Goal: Information Seeking & Learning: Understand process/instructions

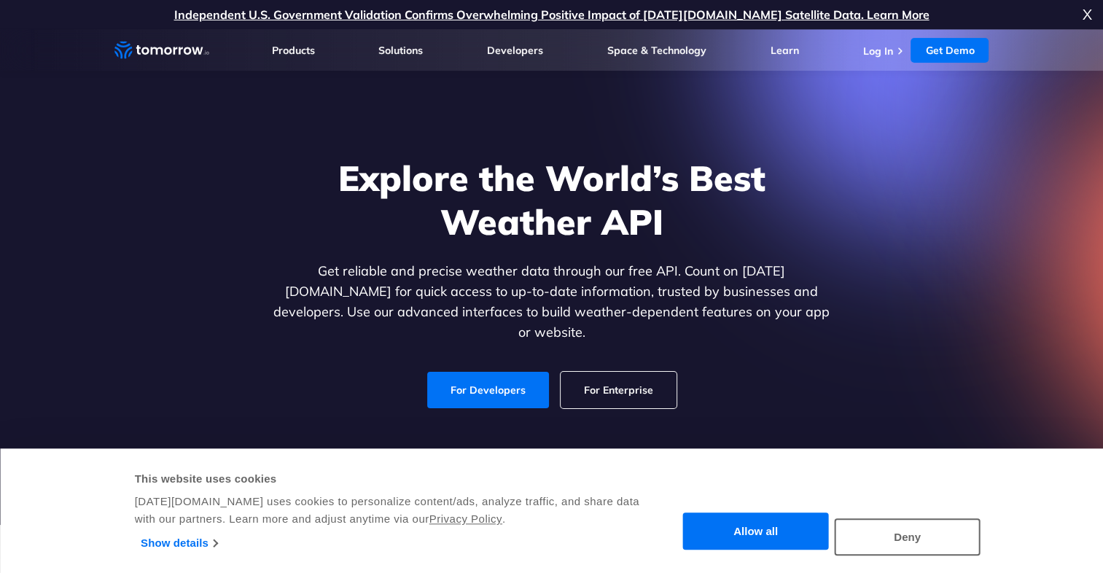
click at [747, 519] on button "Allow all" at bounding box center [756, 531] width 146 height 37
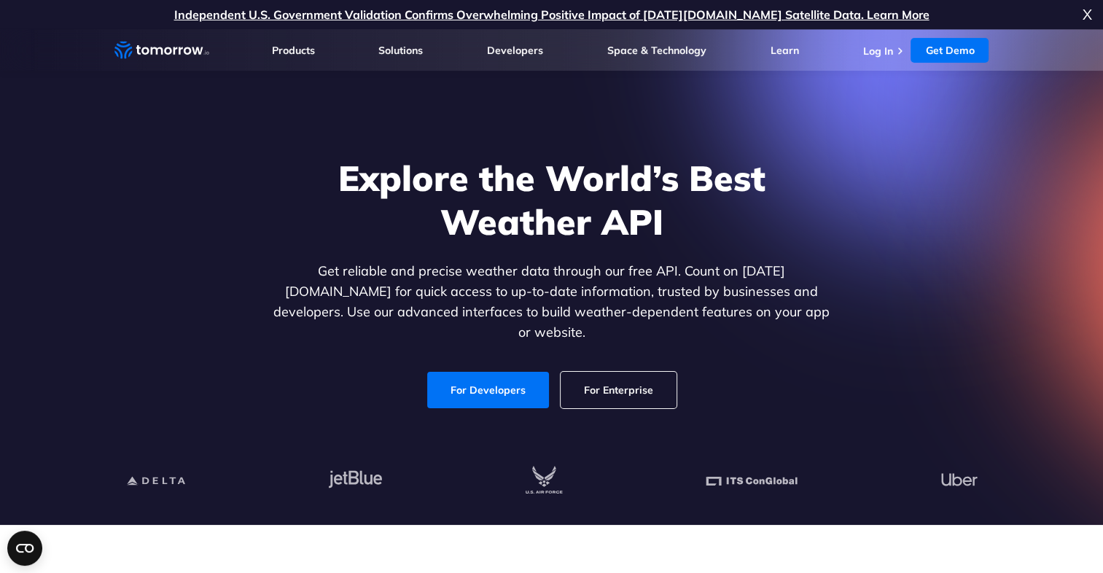
click at [1088, 12] on span "X" at bounding box center [1087, 14] width 9 height 29
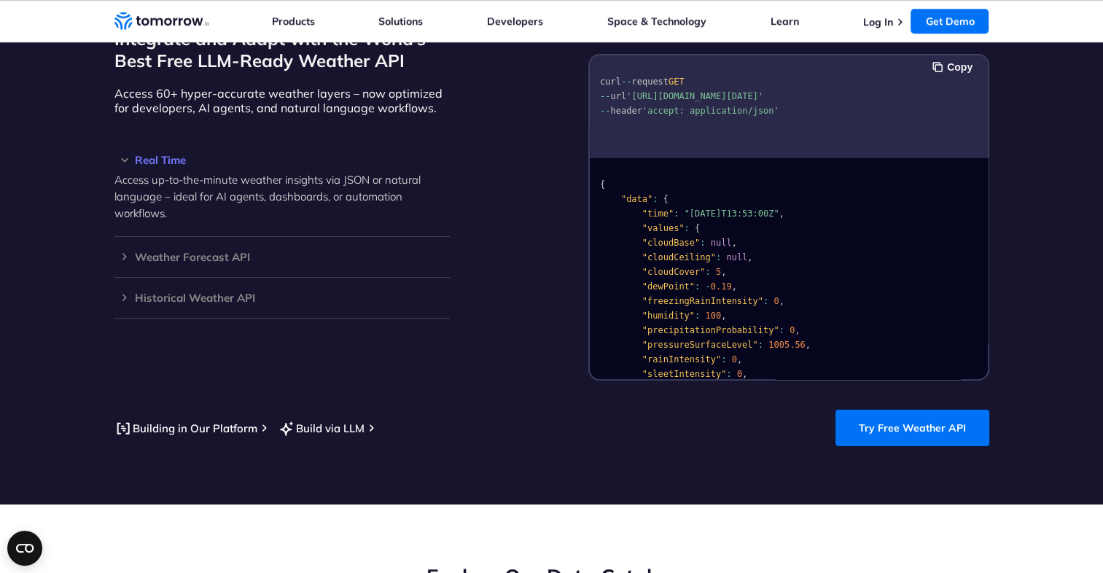
scroll to position [1167, 0]
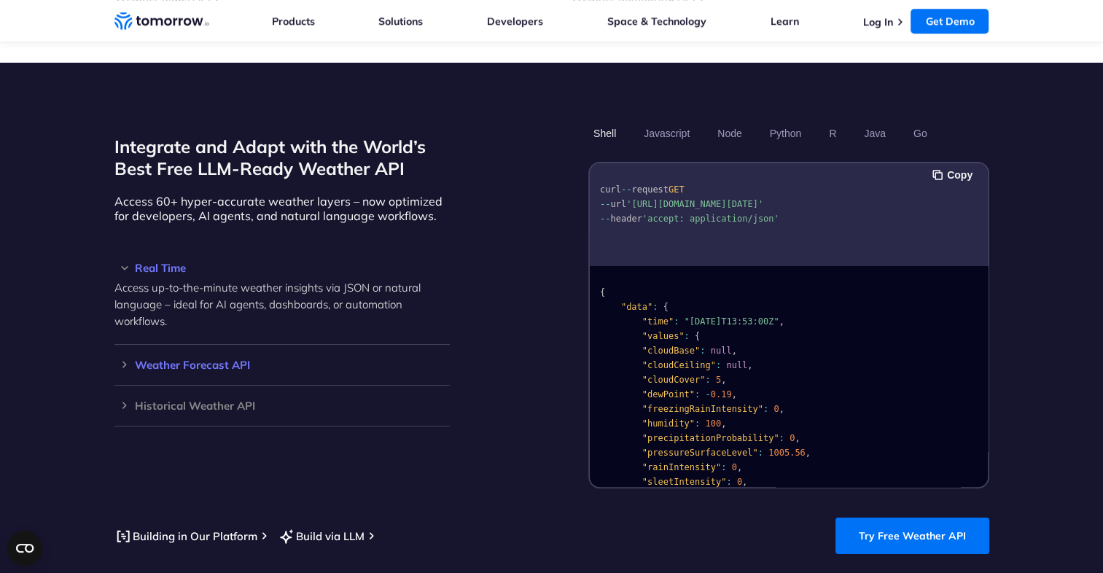
click at [233, 359] on h3 "Weather Forecast API" at bounding box center [281, 364] width 335 height 11
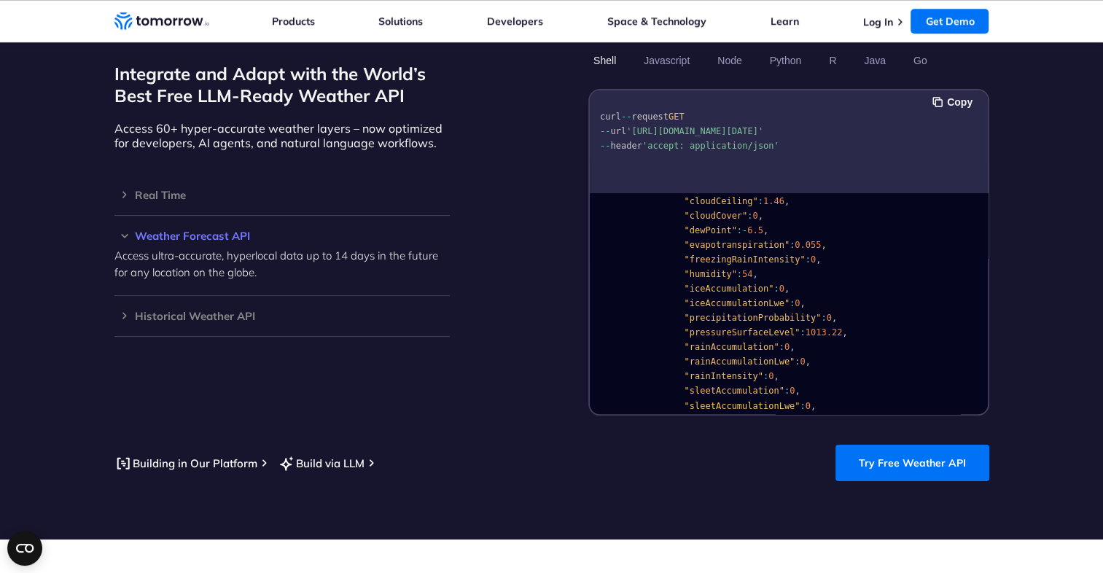
scroll to position [0, 0]
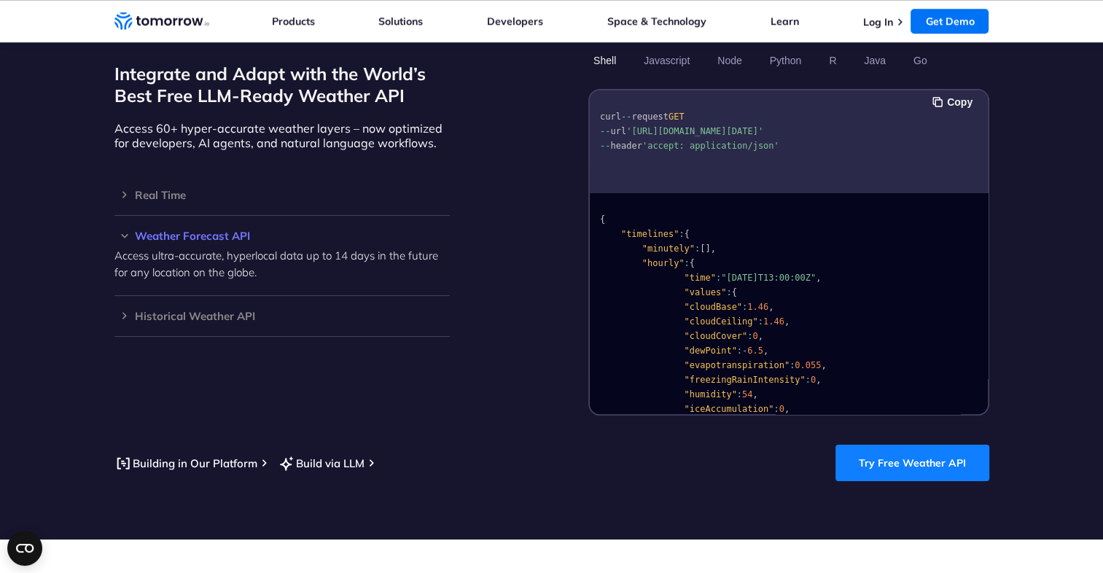
click at [886, 454] on link "Try Free Weather API" at bounding box center [913, 463] width 154 height 36
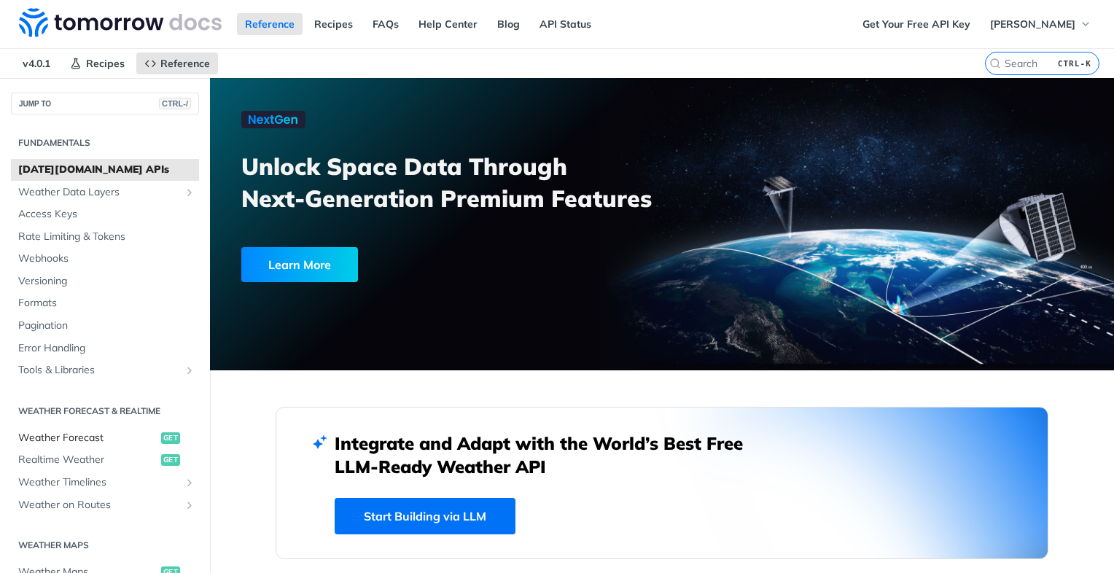
click at [84, 439] on span "Weather Forecast" at bounding box center [87, 438] width 139 height 15
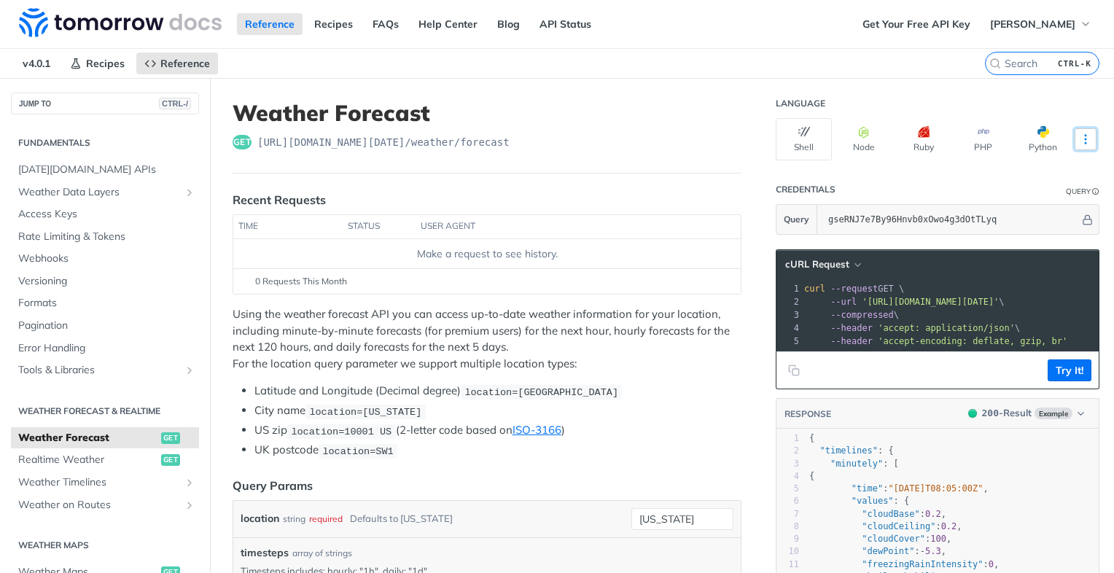
click at [1075, 131] on button "More Languages" at bounding box center [1086, 139] width 22 height 22
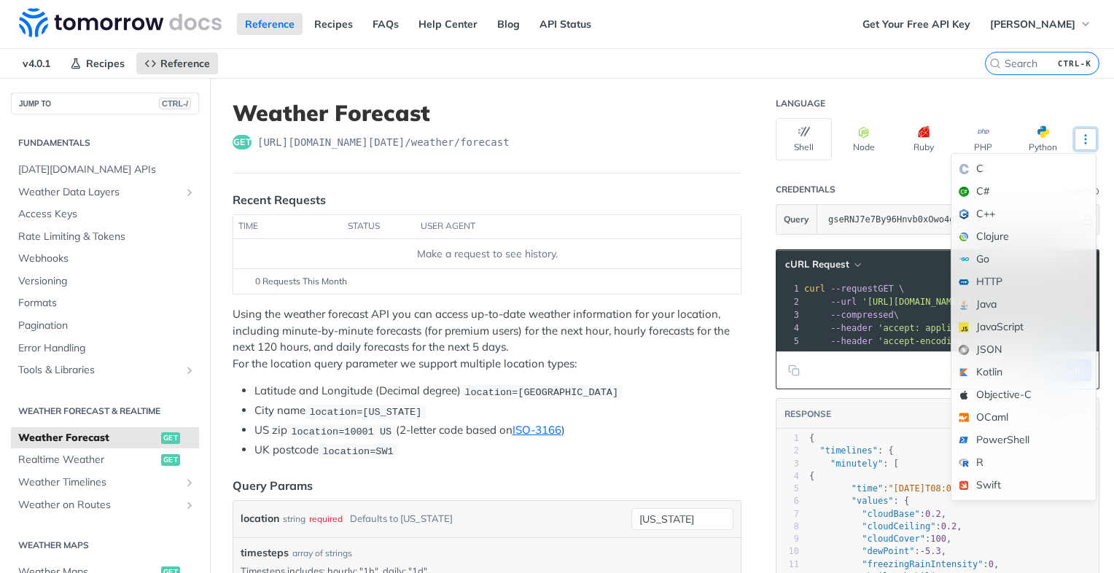
click at [1075, 131] on button "More Languages" at bounding box center [1086, 139] width 22 height 22
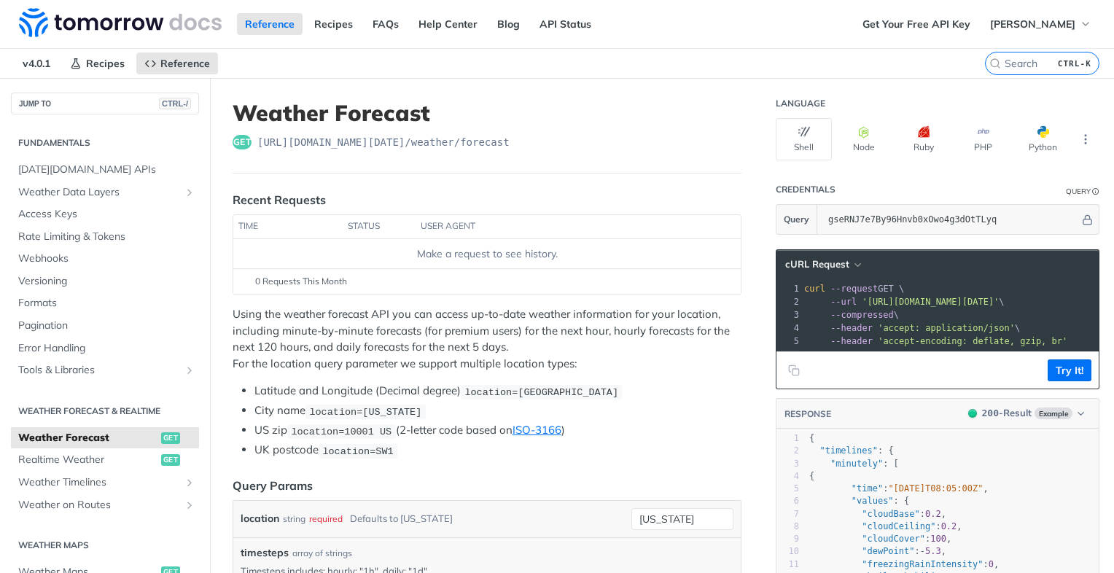
click at [367, 225] on th "status" at bounding box center [379, 226] width 73 height 23
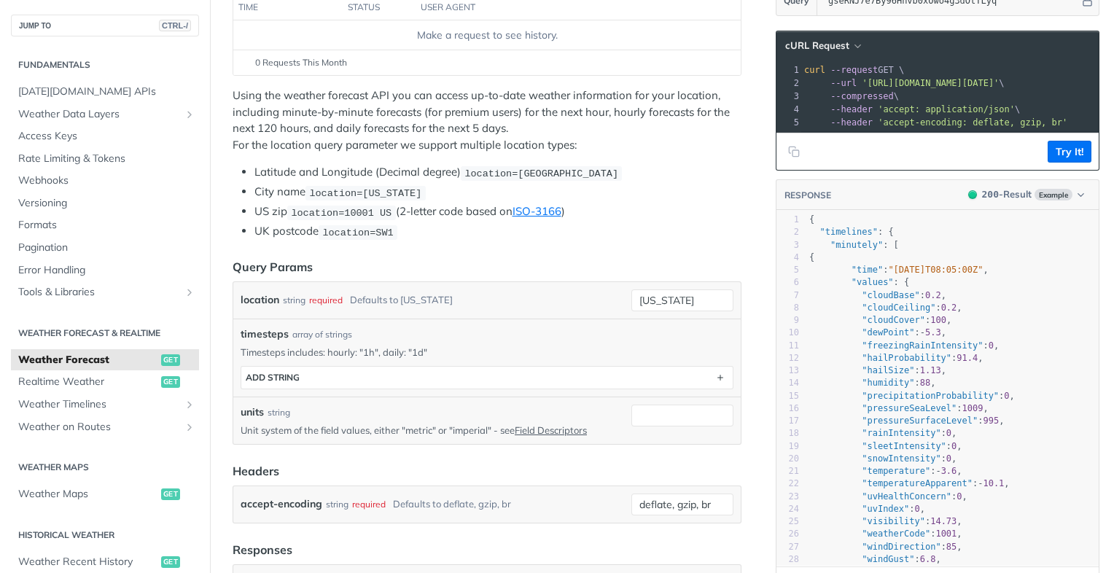
scroll to position [292, 0]
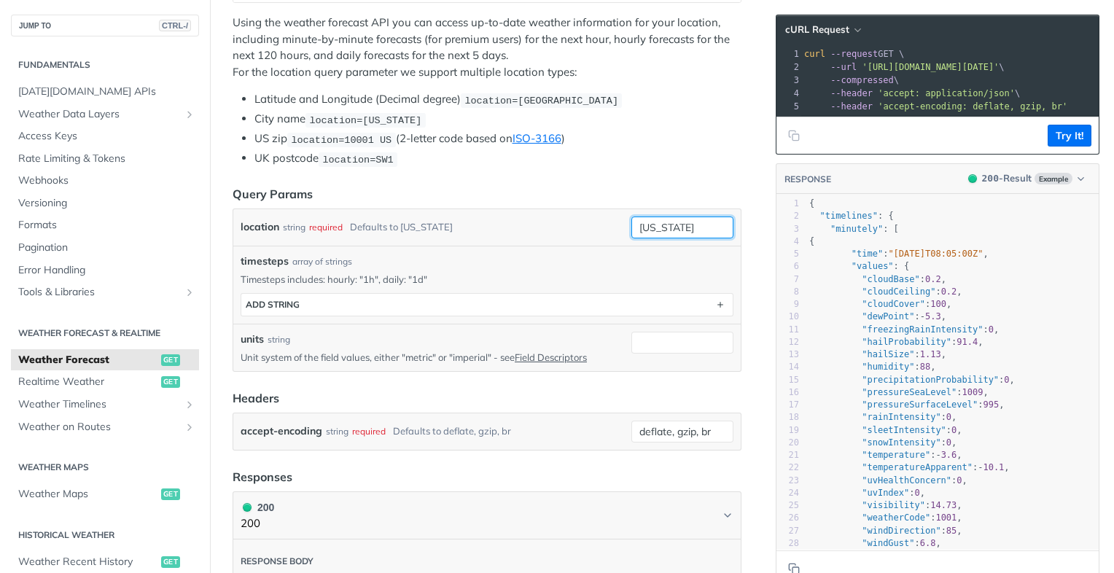
click at [679, 218] on input "[US_STATE]" at bounding box center [682, 228] width 102 height 22
drag, startPoint x: 687, startPoint y: 222, endPoint x: 604, endPoint y: 230, distance: 83.5
click at [604, 230] on div "location string required Defaults to [US_STATE] [US_STATE] required type : stri…" at bounding box center [487, 228] width 493 height 22
type input "Presidente [PERSON_NAME]"
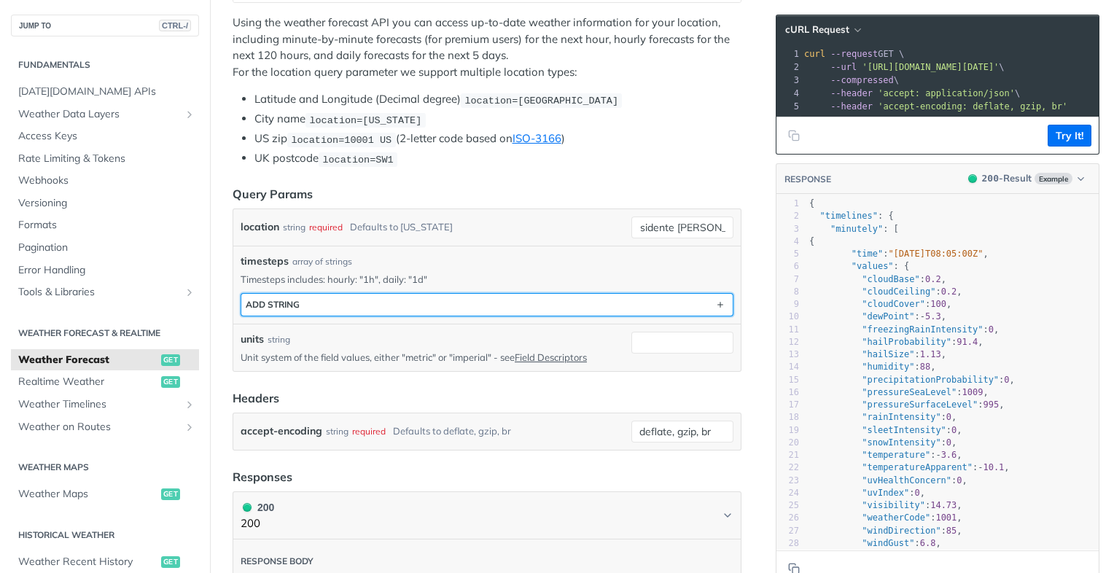
scroll to position [0, 0]
click at [681, 306] on button "ADD string" at bounding box center [486, 305] width 491 height 22
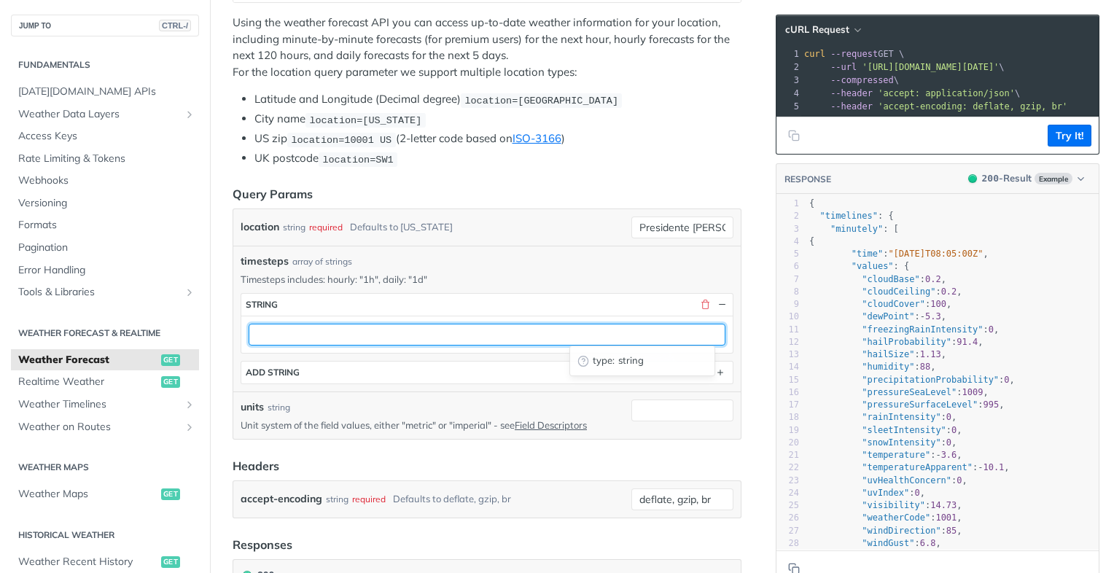
click at [408, 335] on input "text" at bounding box center [487, 335] width 477 height 22
type input ""1h""
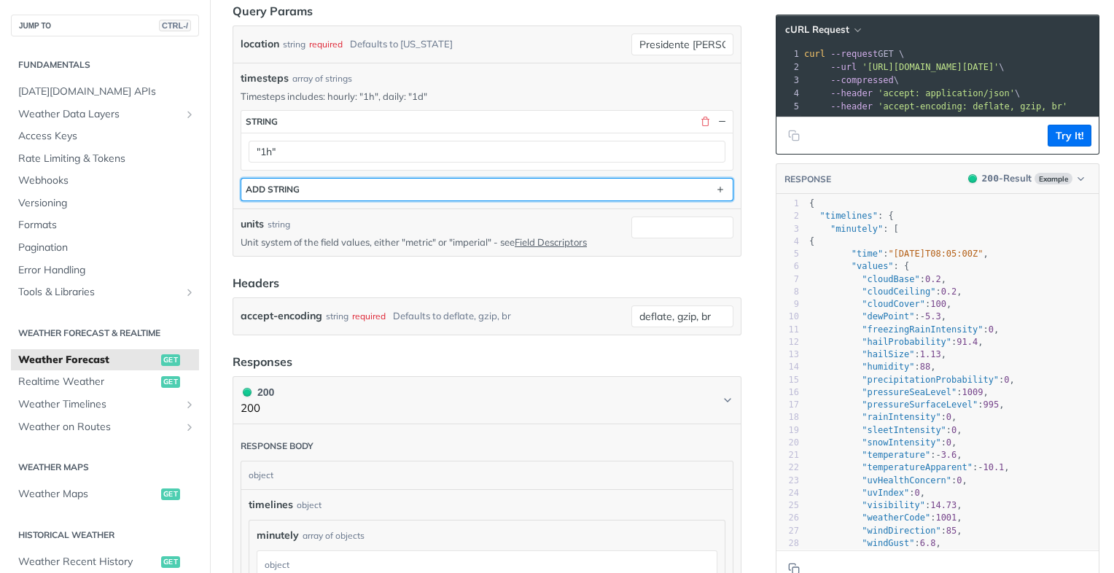
scroll to position [510, 0]
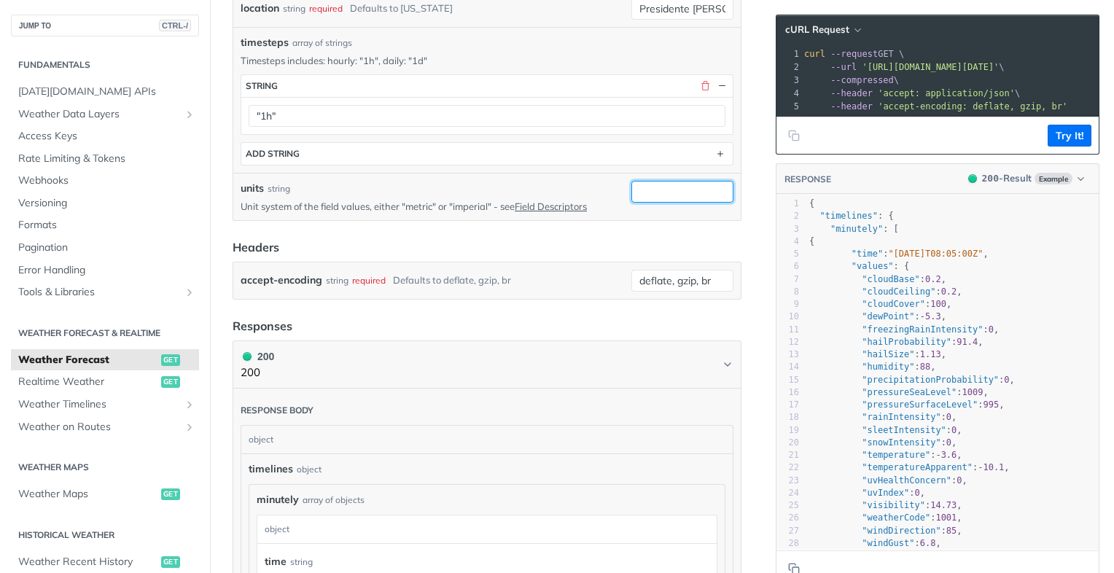
click at [653, 185] on input "units" at bounding box center [682, 192] width 102 height 22
type input "Metric"
click at [537, 248] on header "Headers" at bounding box center [487, 246] width 509 height 17
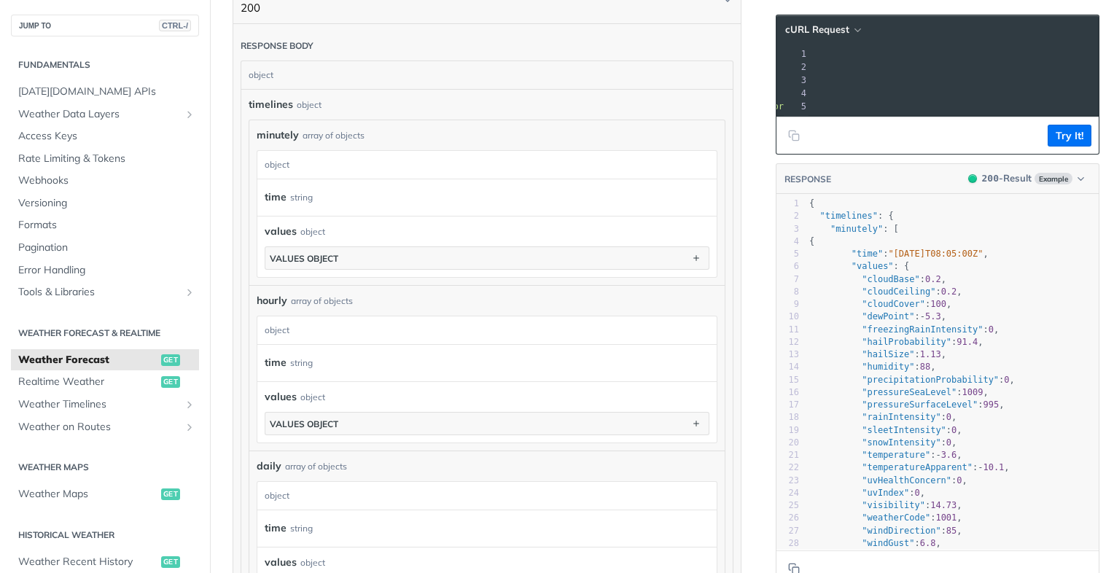
scroll to position [0, 0]
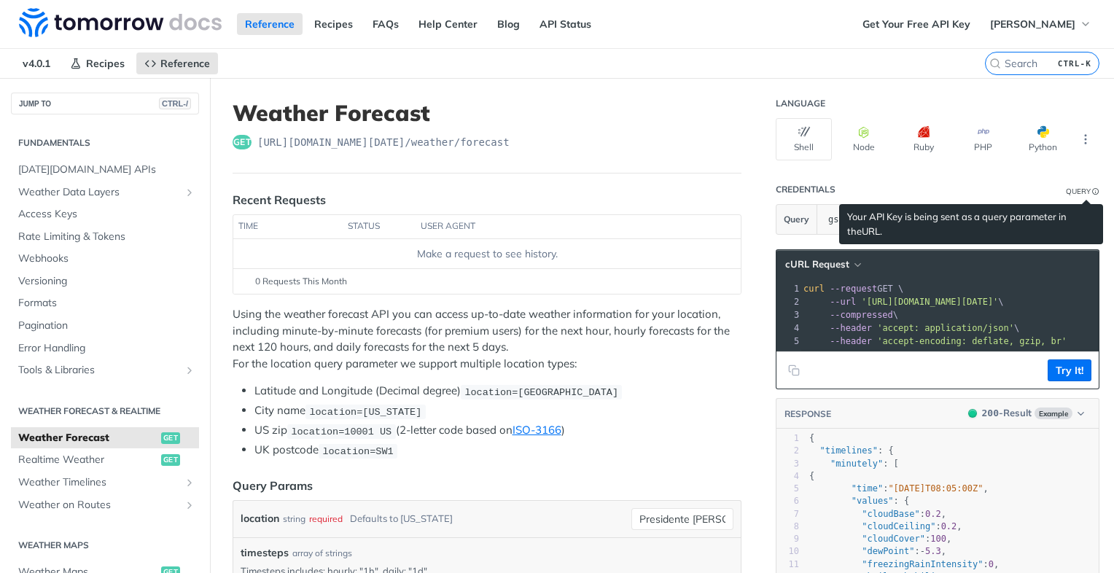
click at [862, 230] on link "URL" at bounding box center [871, 231] width 18 height 12
